Goal: Task Accomplishment & Management: Manage account settings

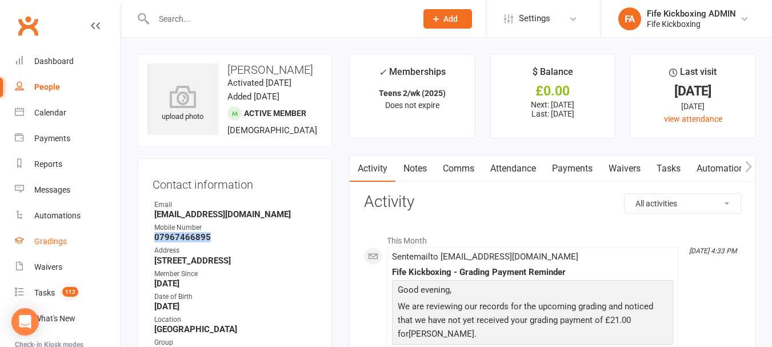
click at [60, 240] on div "Gradings" at bounding box center [50, 241] width 33 height 9
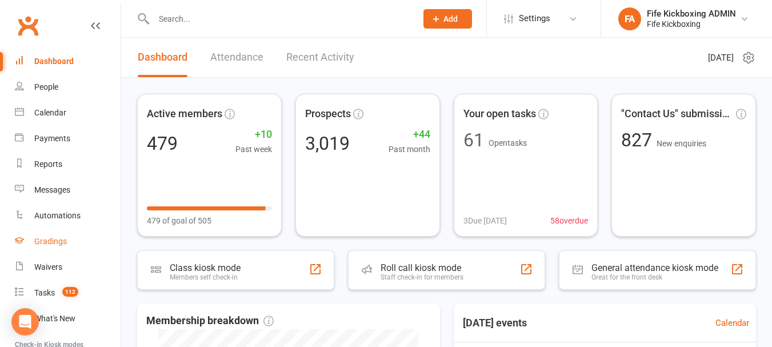
click at [58, 242] on div "Gradings" at bounding box center [50, 241] width 33 height 9
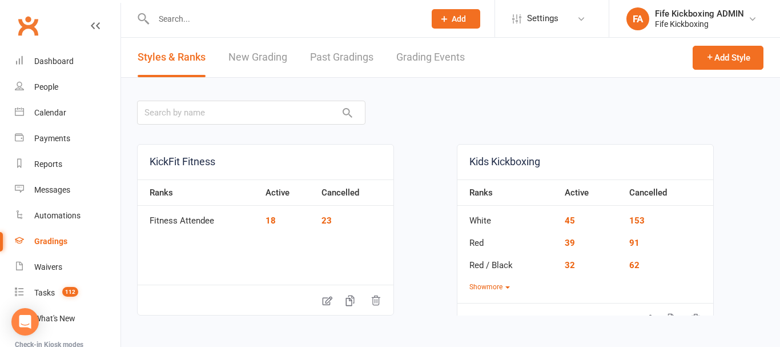
click at [425, 59] on link "Grading Events" at bounding box center [430, 57] width 69 height 39
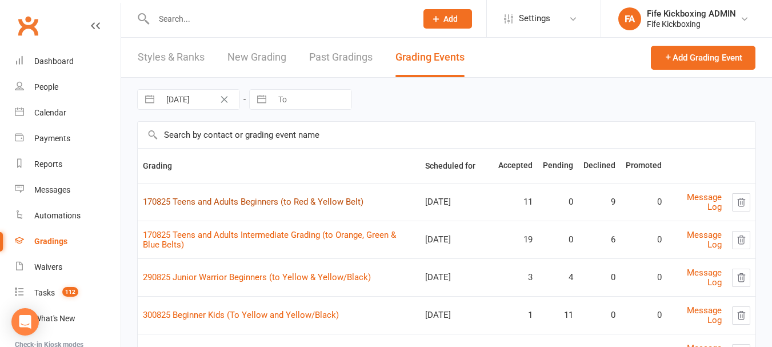
click at [312, 201] on link "170825 Teens and Adults Beginners (to Red & Yellow Belt)" at bounding box center [253, 202] width 221 height 10
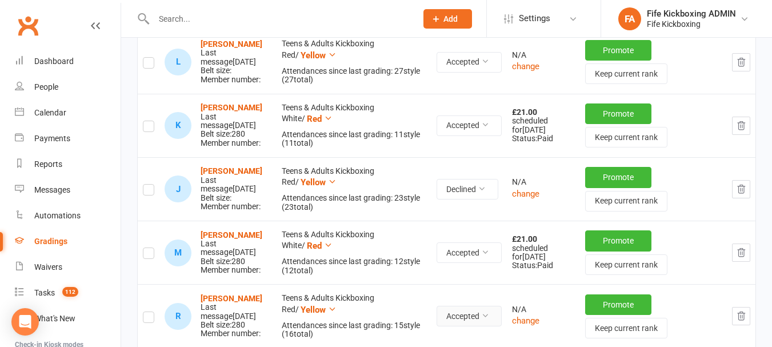
scroll to position [1200, 0]
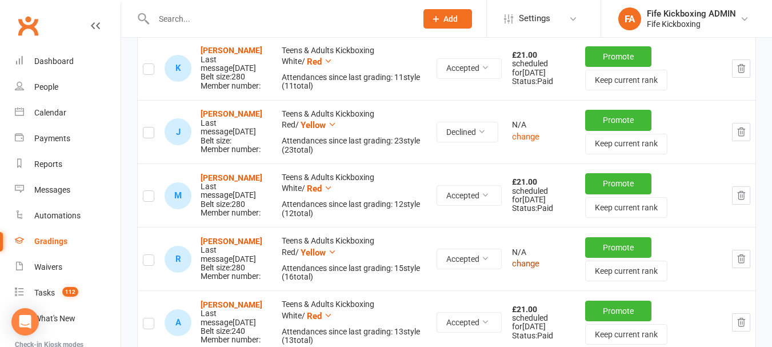
click at [535, 268] on button "change" at bounding box center [525, 263] width 27 height 14
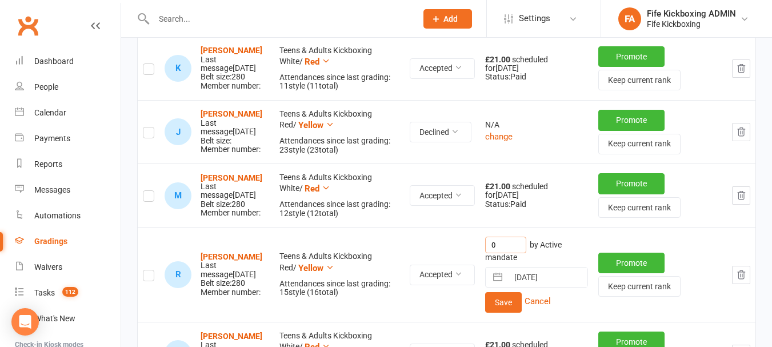
drag, startPoint x: 507, startPoint y: 245, endPoint x: 458, endPoint y: 240, distance: 49.4
click at [460, 241] on tr "R Ross Whiteman Last message Aug 11, 2025 Belt size: 280 Member number: Teens &…" at bounding box center [447, 274] width 618 height 95
type input "21"
click at [510, 297] on button "Save" at bounding box center [503, 302] width 37 height 21
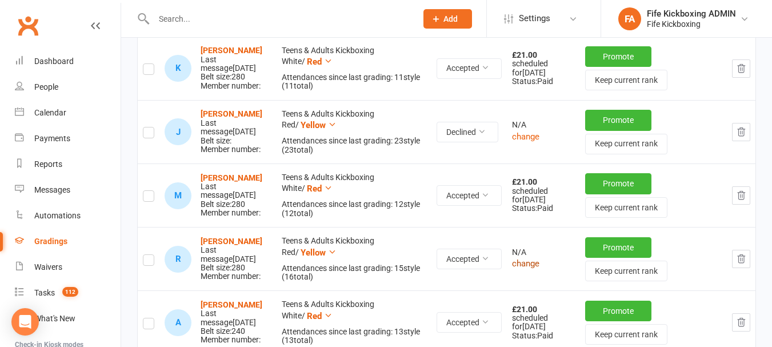
scroll to position [1208, 0]
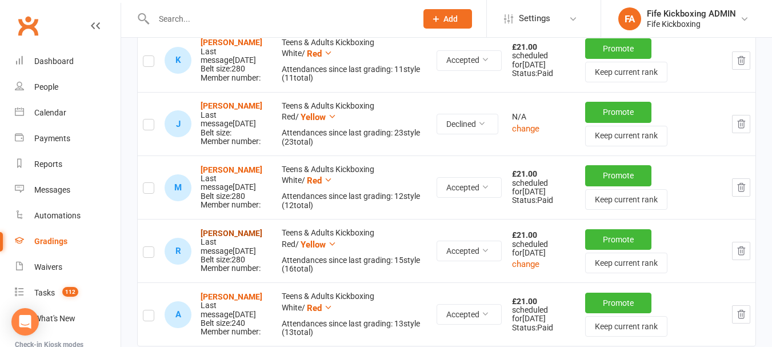
click at [209, 238] on strong "Ross Whiteman" at bounding box center [232, 233] width 62 height 9
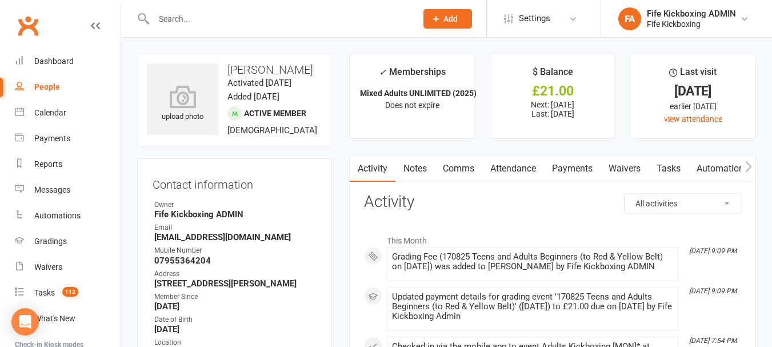
click at [579, 169] on link "Payments" at bounding box center [572, 168] width 57 height 26
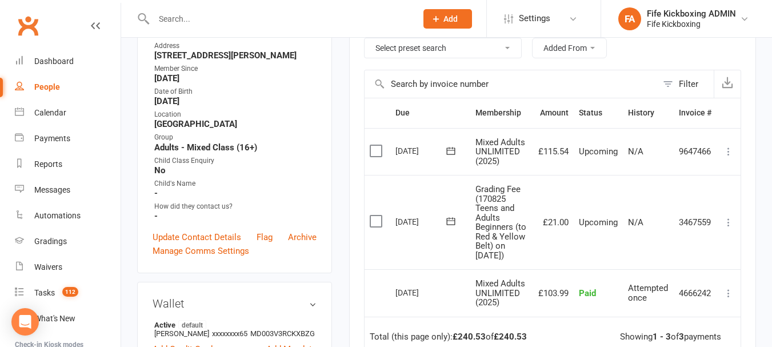
scroll to position [229, 0]
click at [729, 227] on icon at bounding box center [728, 221] width 11 height 11
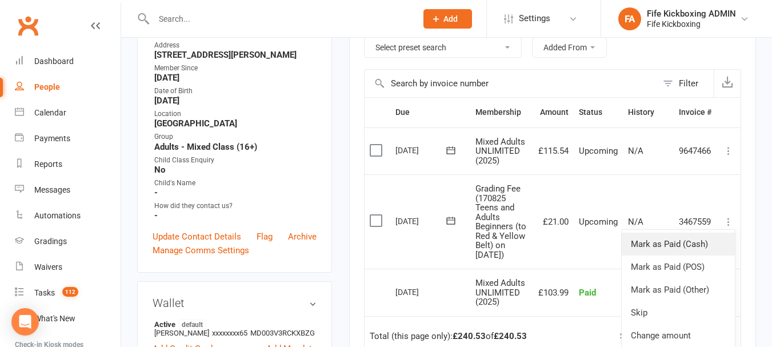
click at [675, 246] on link "Mark as Paid (Cash)" at bounding box center [678, 244] width 113 height 23
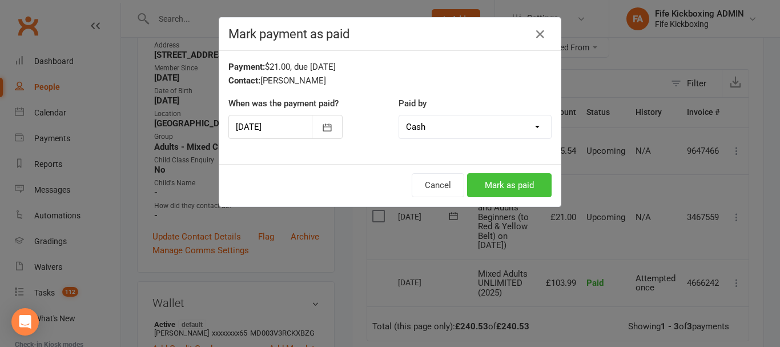
click at [488, 184] on button "Mark as paid" at bounding box center [509, 185] width 85 height 24
